Goal: Find specific page/section: Find specific page/section

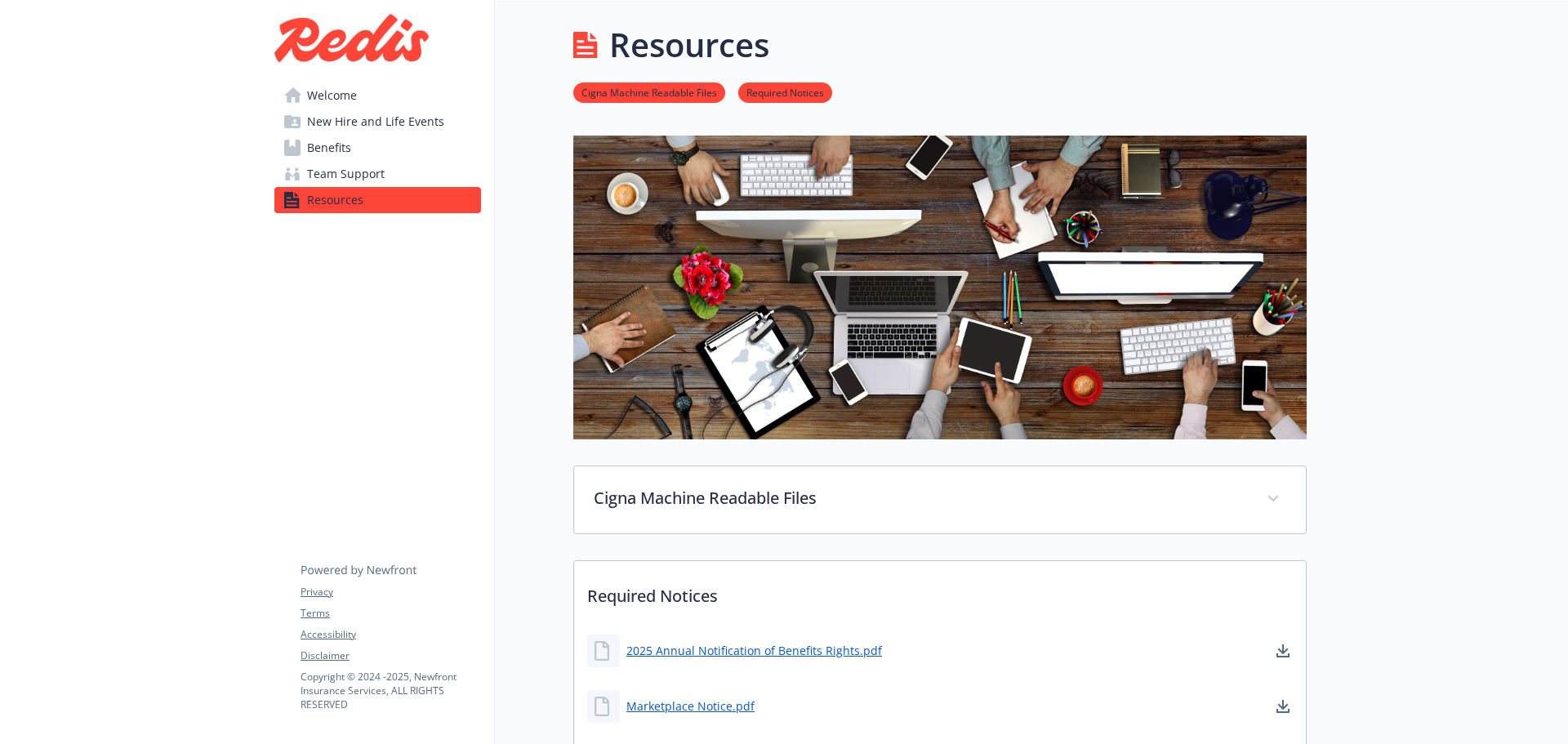
scroll to position [314, 0]
